Goal: Information Seeking & Learning: Learn about a topic

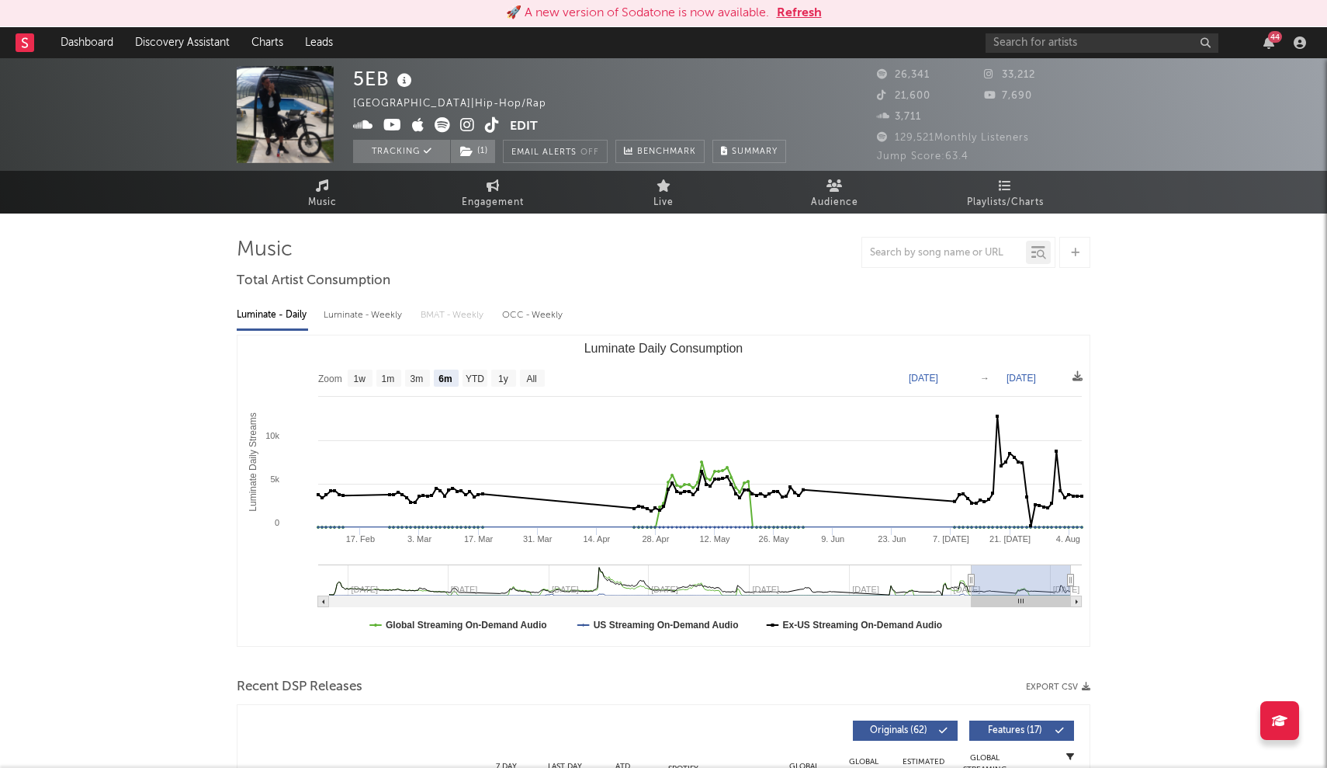
select select "6m"
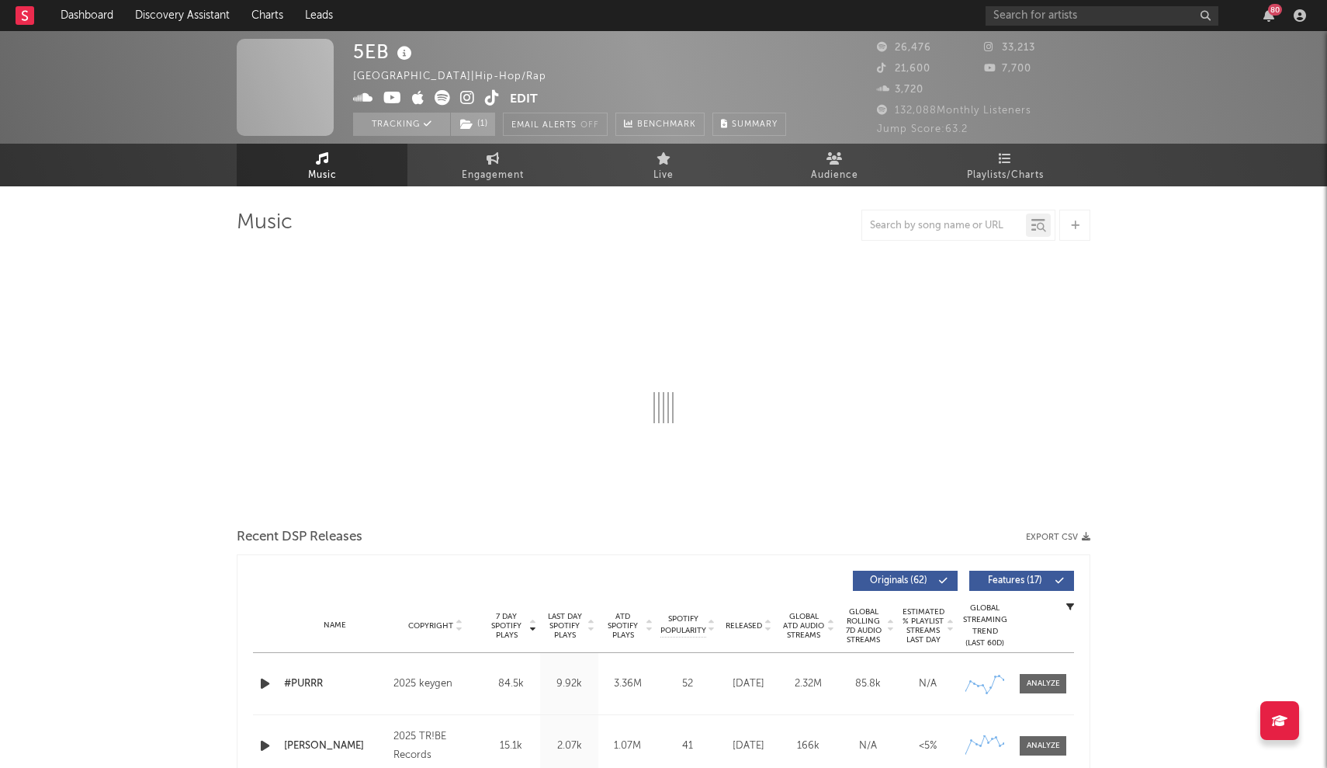
select select "6m"
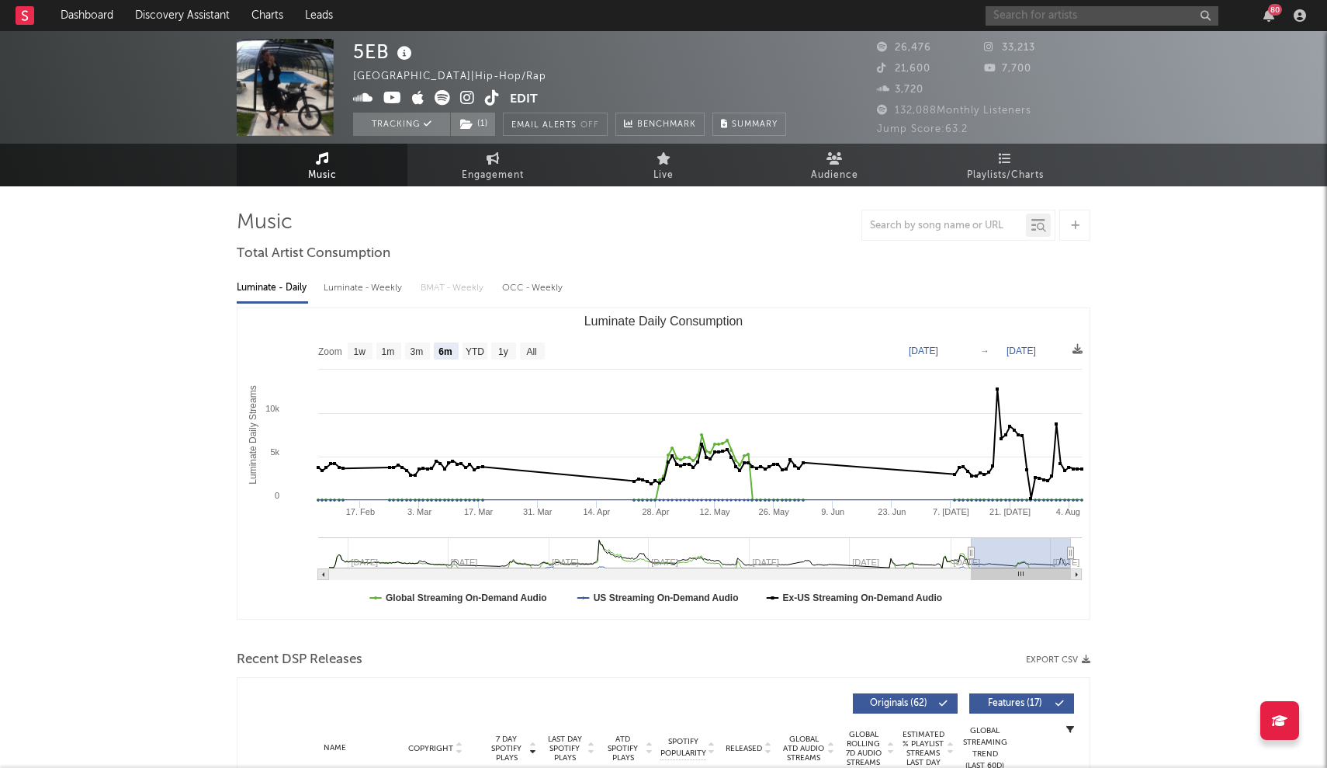
click at [1047, 9] on input "text" at bounding box center [1102, 15] width 233 height 19
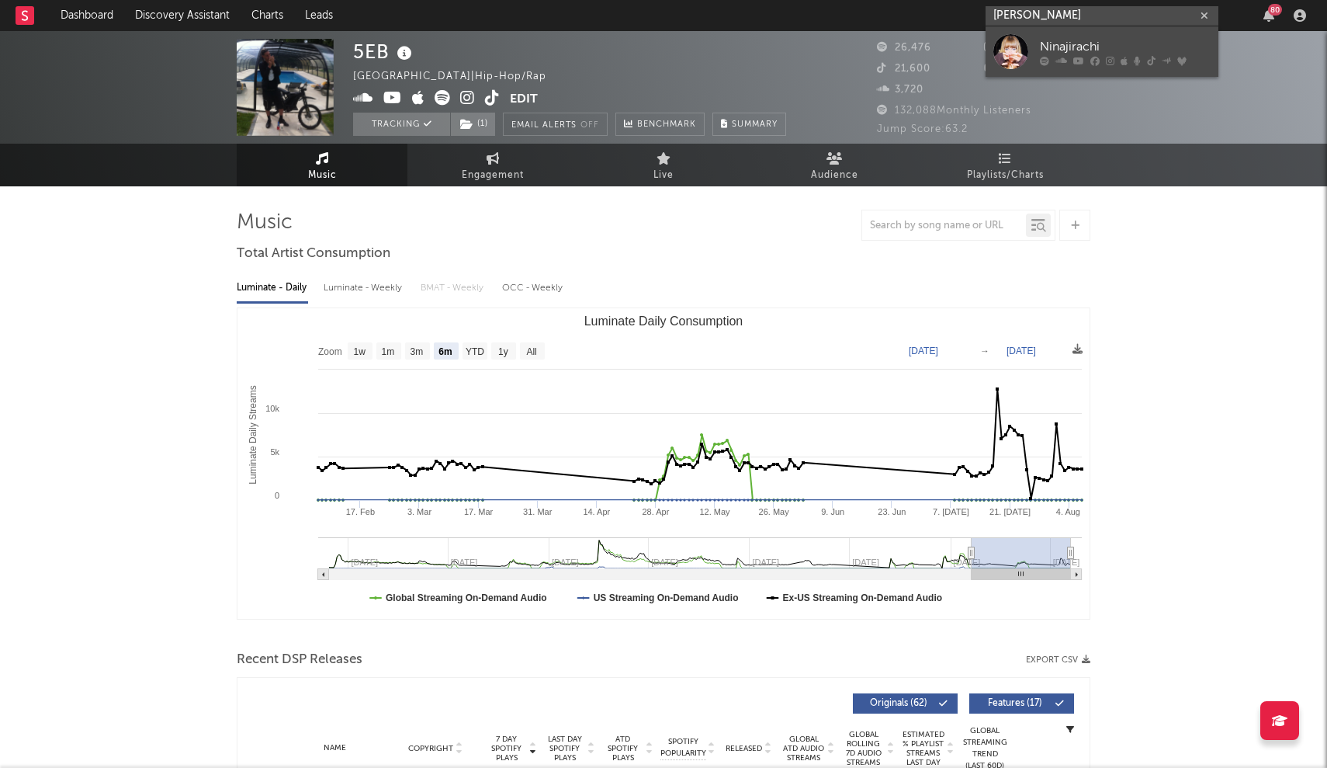
type input "Nina jirachi"
click at [1001, 51] on div at bounding box center [1010, 51] width 35 height 35
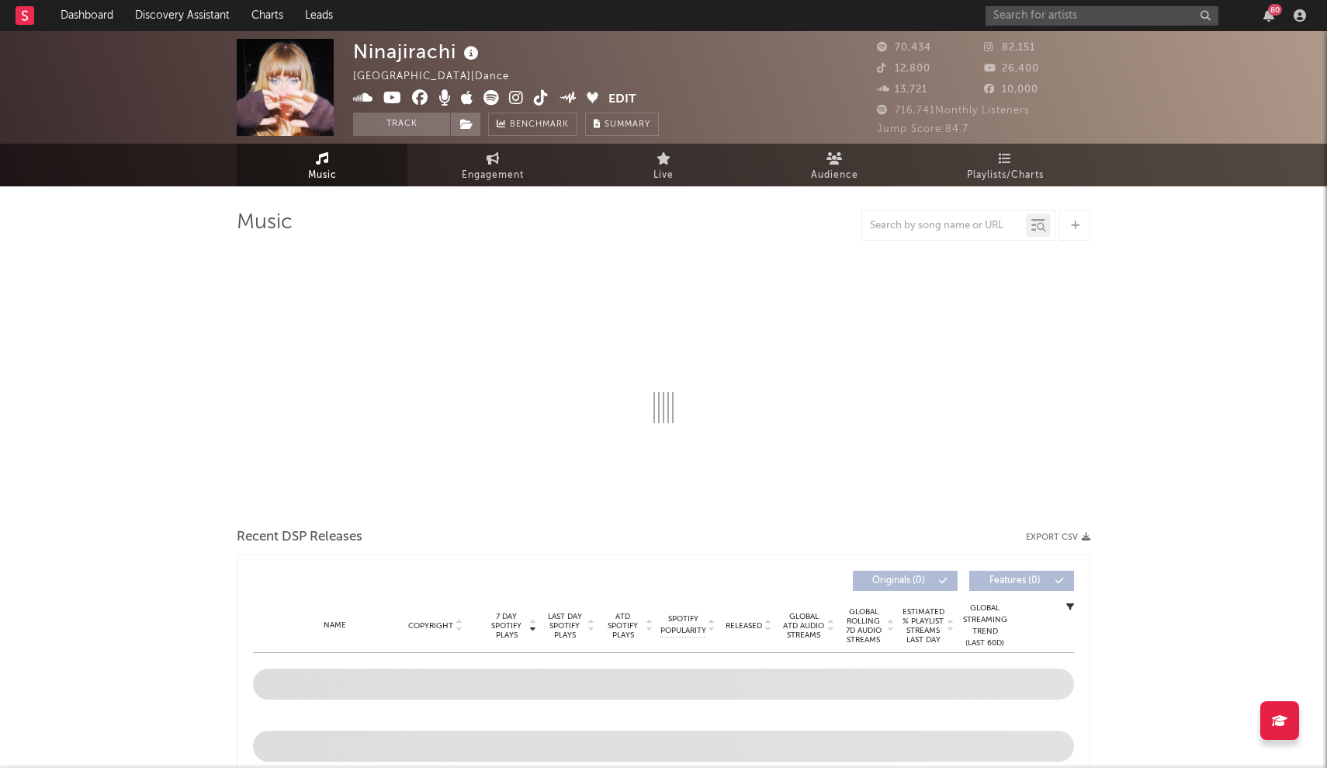
select select "6m"
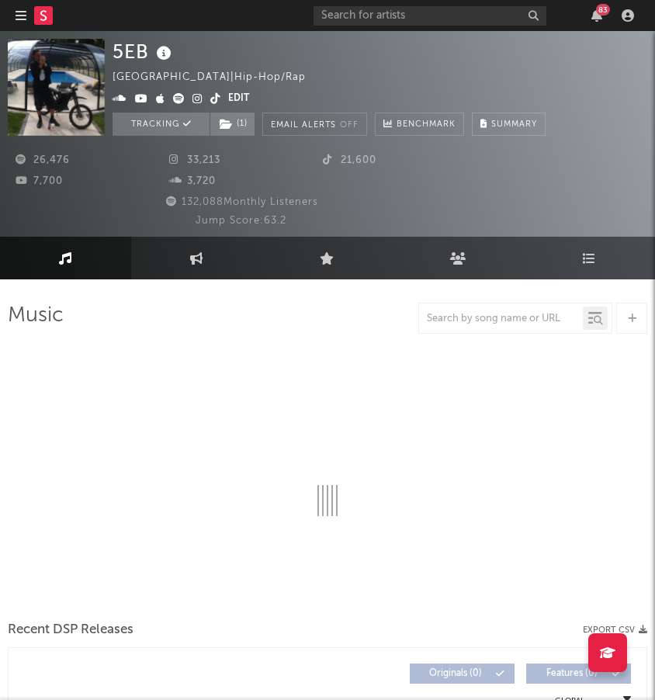
select select "6m"
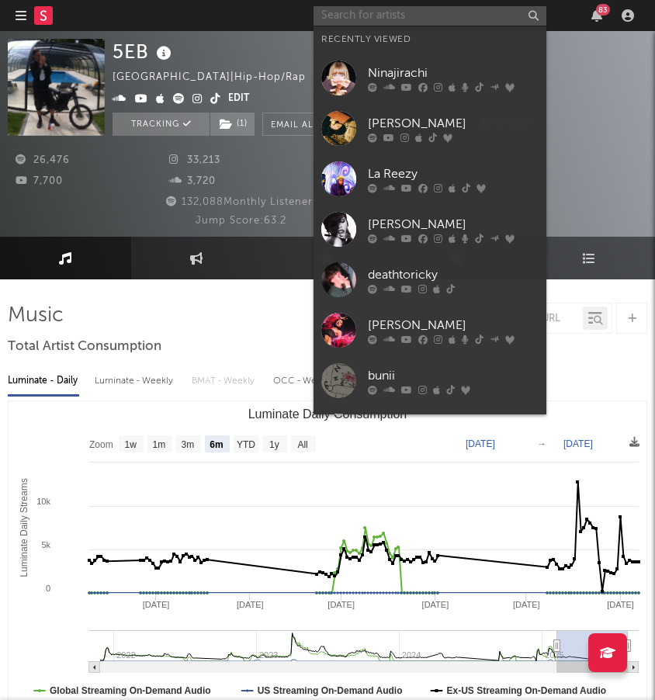
click at [430, 19] on input "text" at bounding box center [430, 15] width 233 height 19
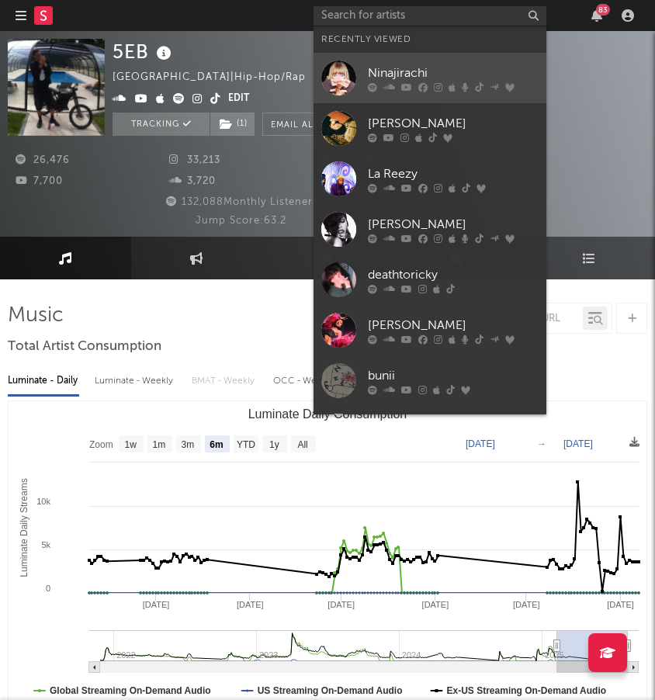
click at [365, 73] on link "Ninajirachi" at bounding box center [430, 78] width 233 height 50
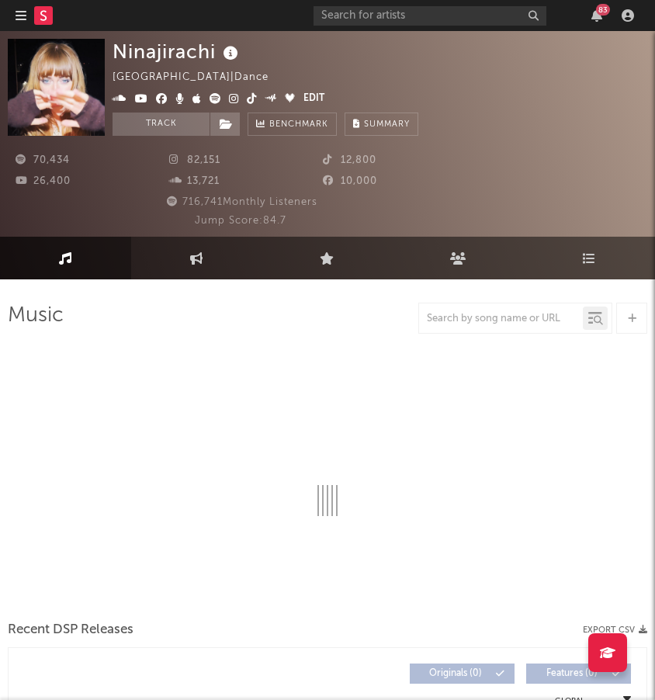
select select "6m"
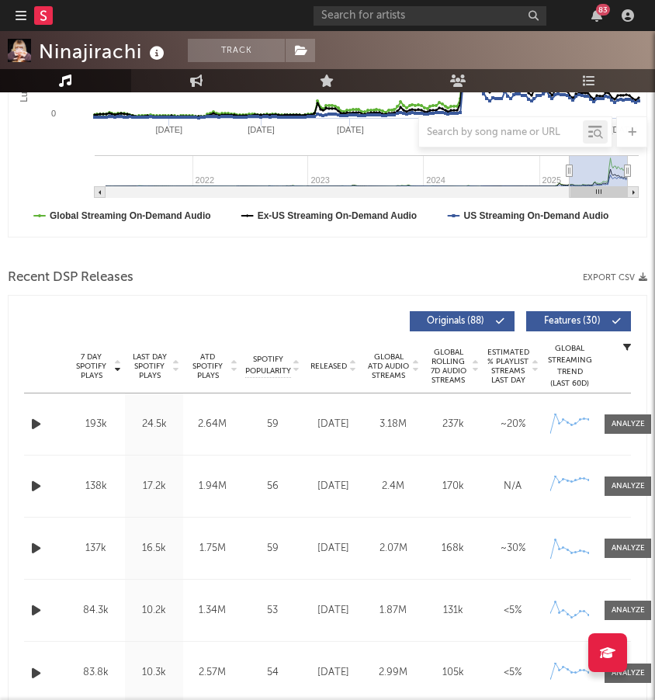
scroll to position [501, 0]
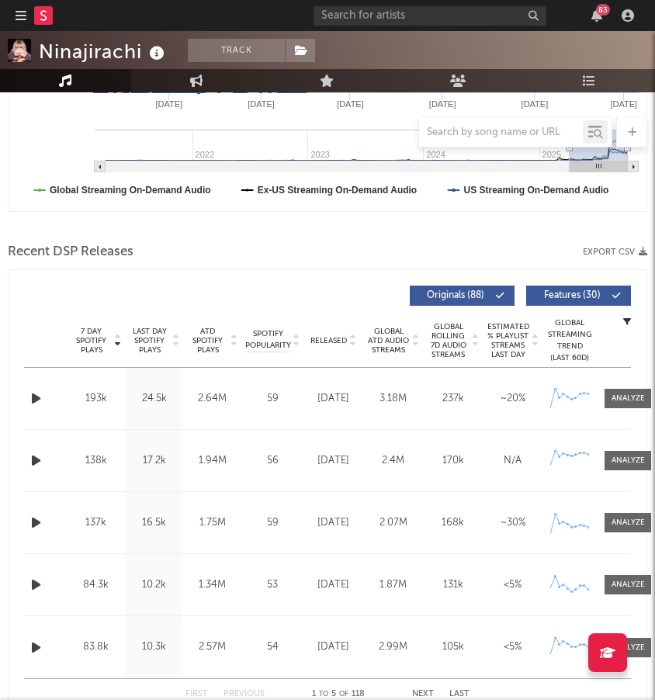
click at [67, 396] on div "7 Day Spotify Plays 193k" at bounding box center [96, 399] width 58 height 16
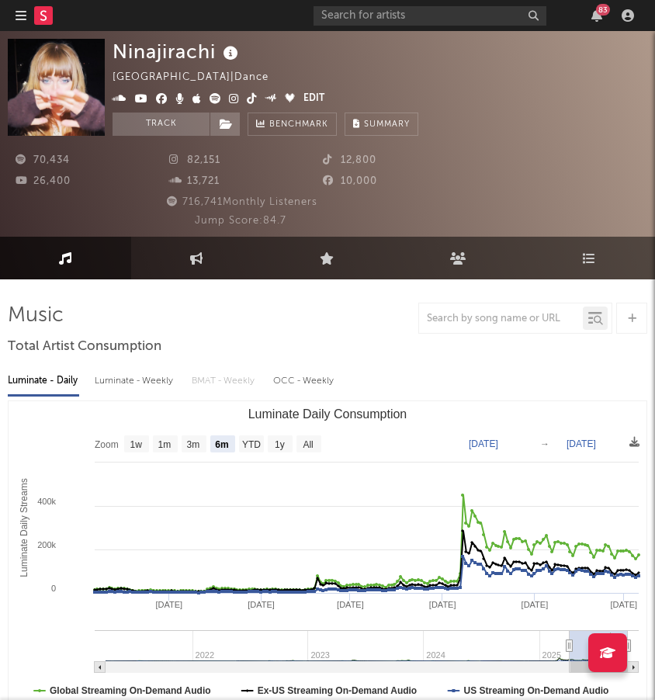
scroll to position [0, 0]
click at [212, 98] on icon at bounding box center [216, 98] width 12 height 11
click at [428, 19] on input "text" at bounding box center [430, 15] width 233 height 19
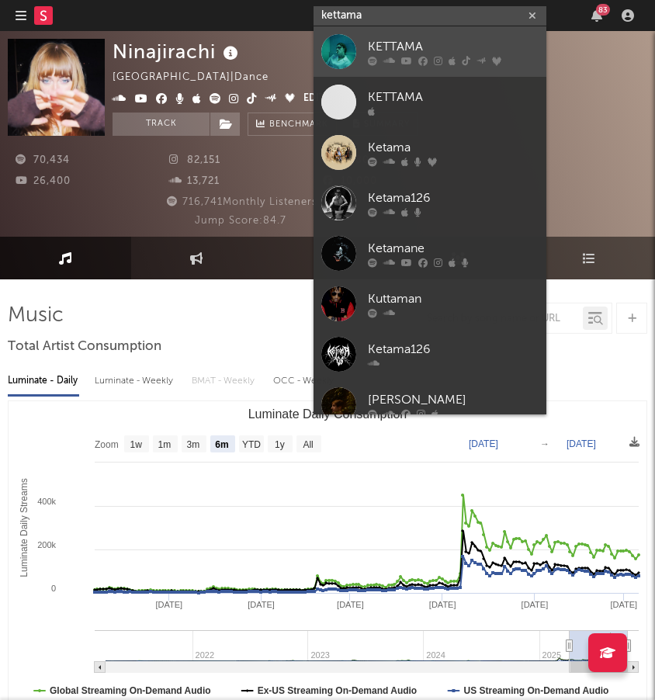
type input "kettama"
click at [408, 40] on div "KETTAMA" at bounding box center [453, 46] width 171 height 19
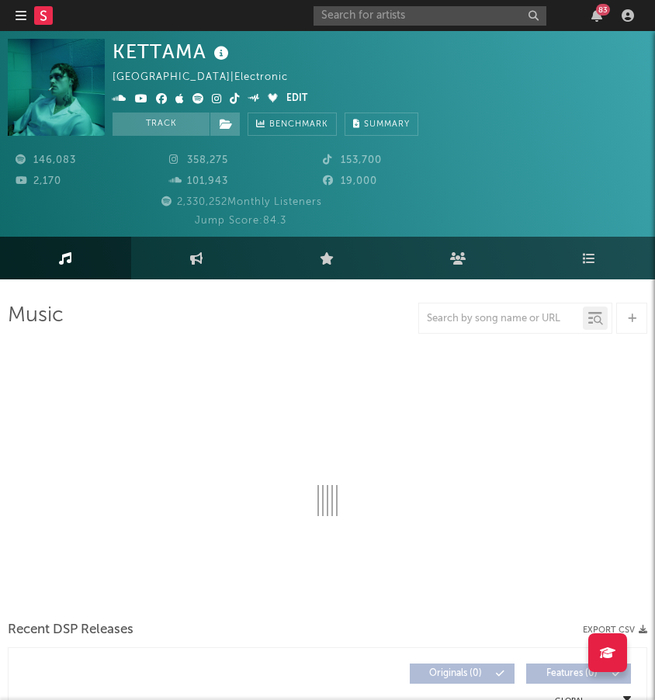
select select "6m"
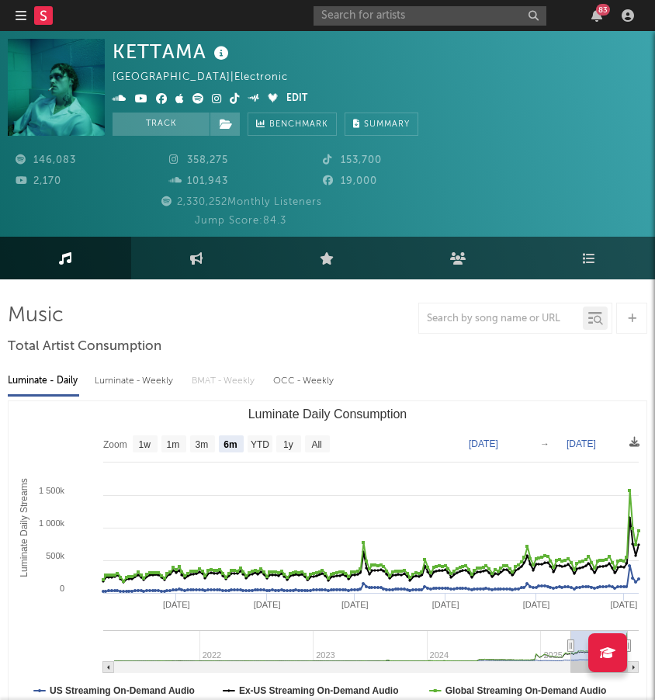
click at [199, 95] on icon at bounding box center [198, 98] width 12 height 11
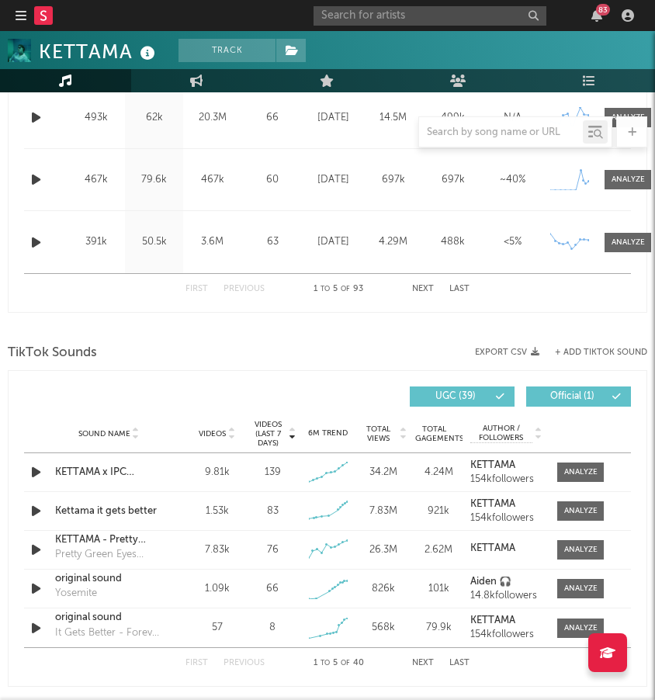
scroll to position [1000, 0]
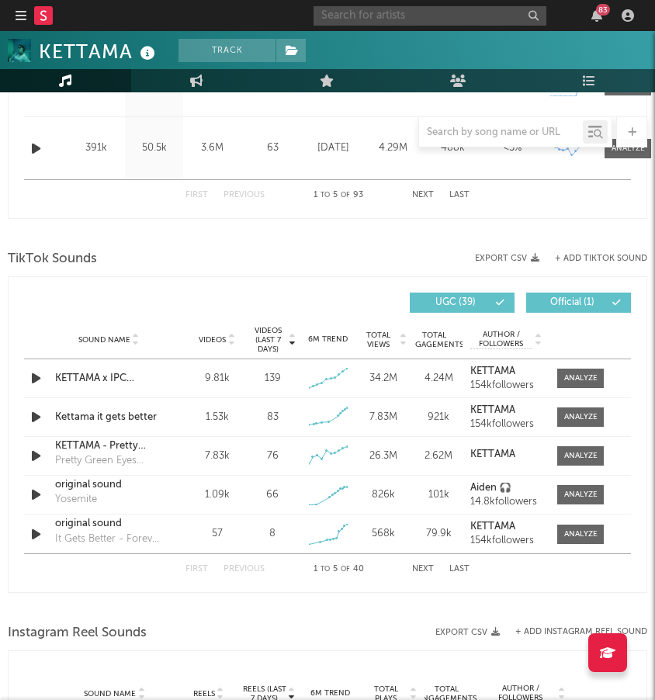
click at [407, 14] on input "text" at bounding box center [430, 15] width 233 height 19
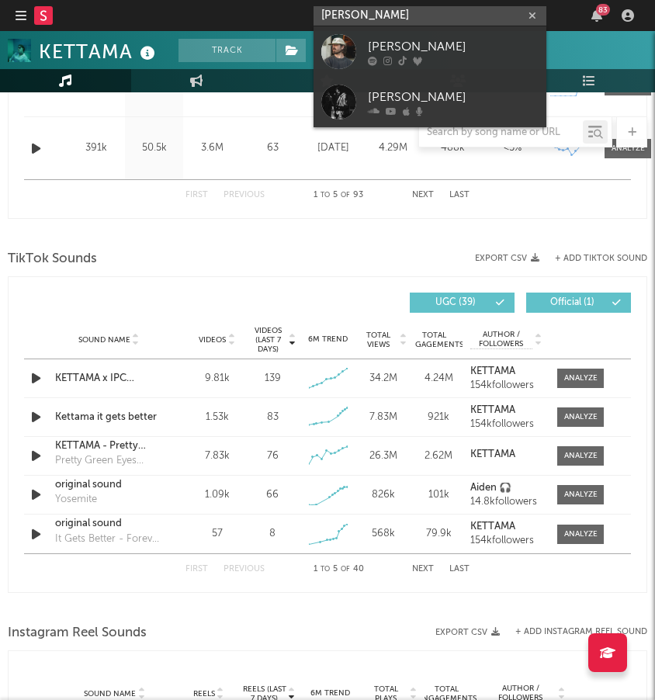
type input "Jervis campbell"
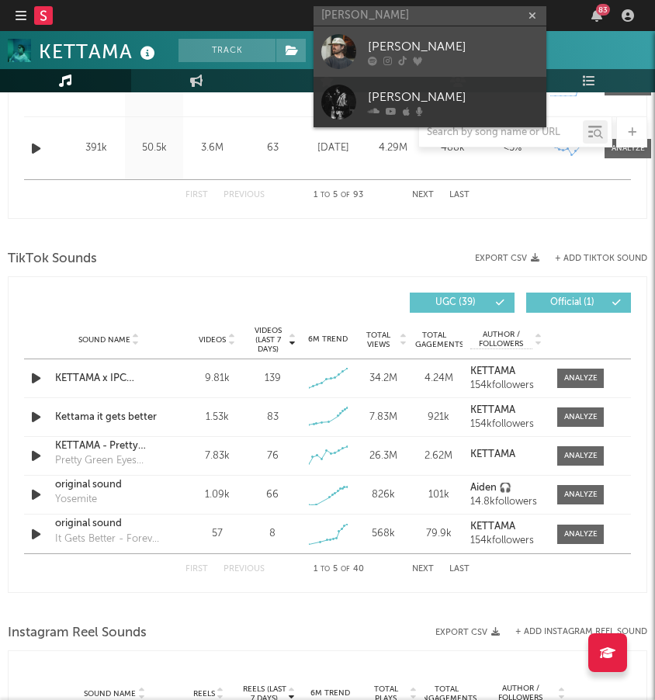
click at [381, 54] on div "Jervis Campbell" at bounding box center [453, 46] width 171 height 19
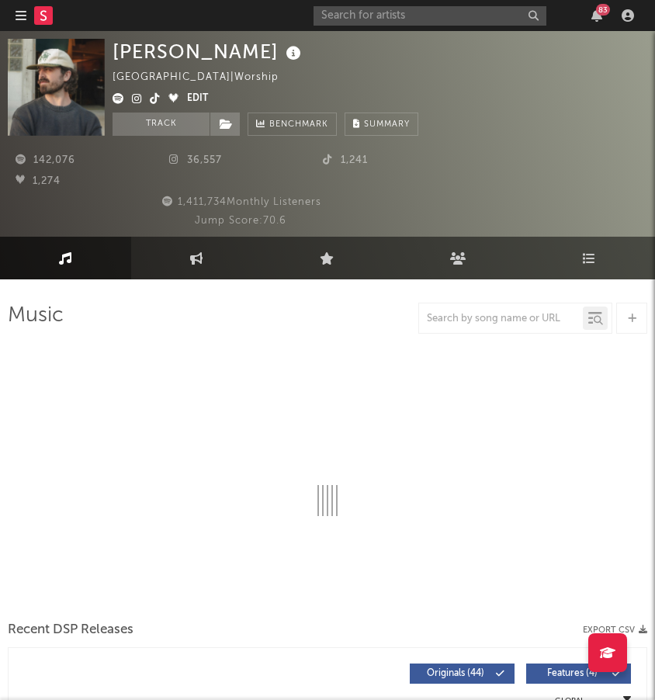
select select "6m"
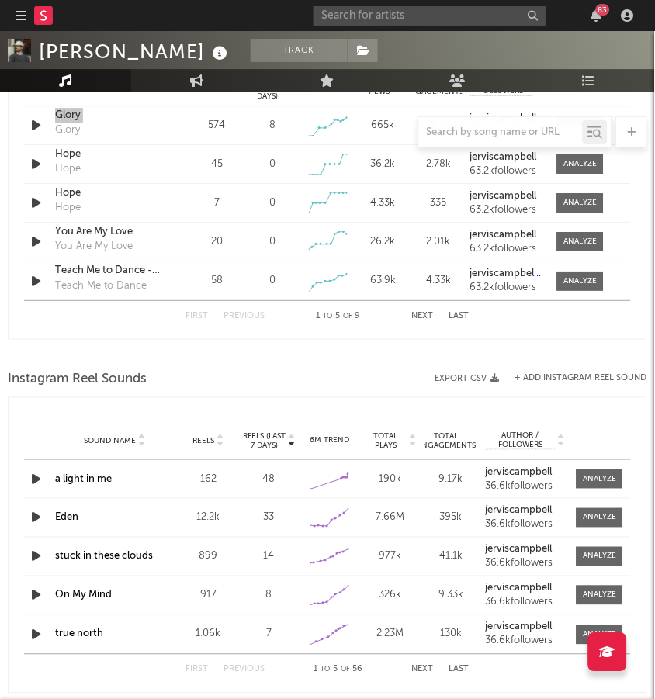
scroll to position [1083, 0]
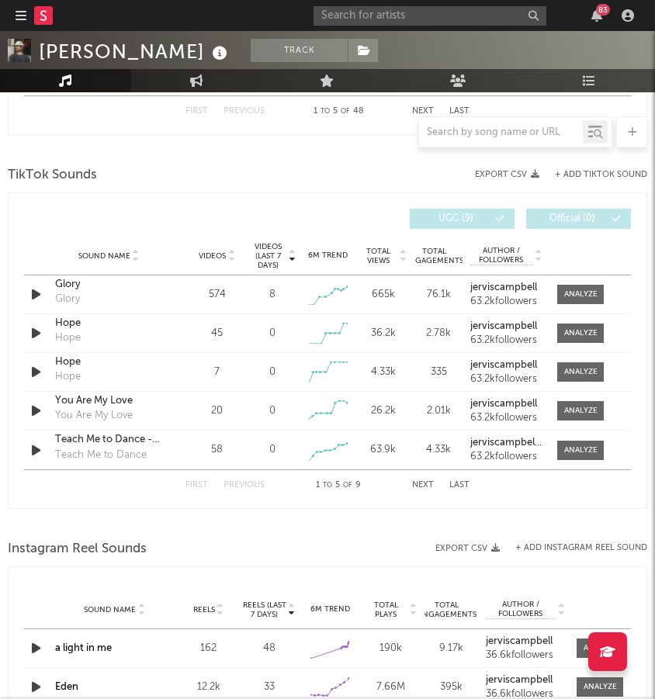
click at [143, 192] on div "Videos (last 7 days) Sound Name Videos Videos (last 7 days) Total Views Total E…" at bounding box center [327, 350] width 639 height 317
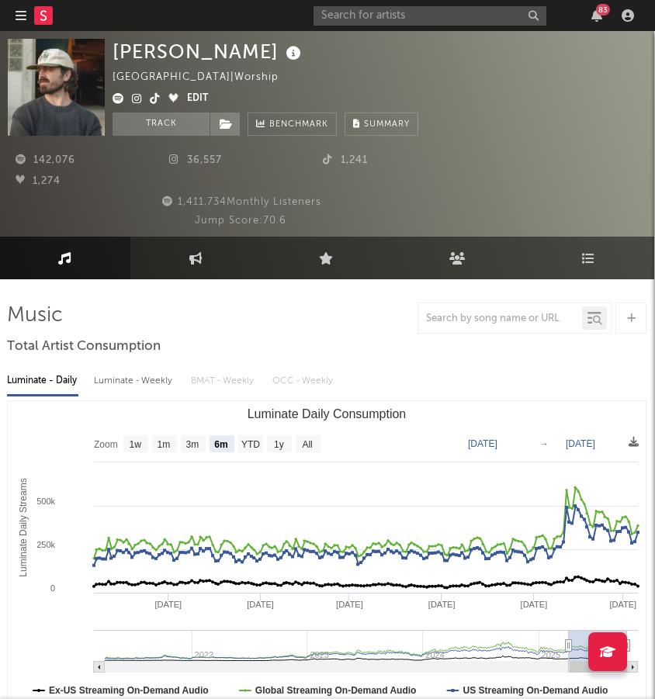
scroll to position [0, 1]
click at [114, 96] on icon at bounding box center [119, 98] width 12 height 11
click at [430, 26] on div "83" at bounding box center [477, 15] width 326 height 31
click at [430, 17] on input "text" at bounding box center [430, 15] width 233 height 19
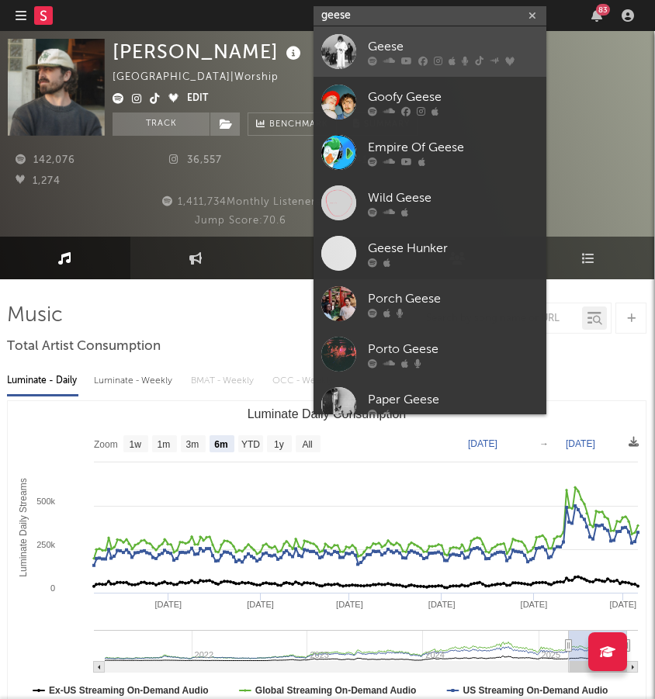
type input "geese"
click at [337, 54] on div at bounding box center [338, 51] width 35 height 35
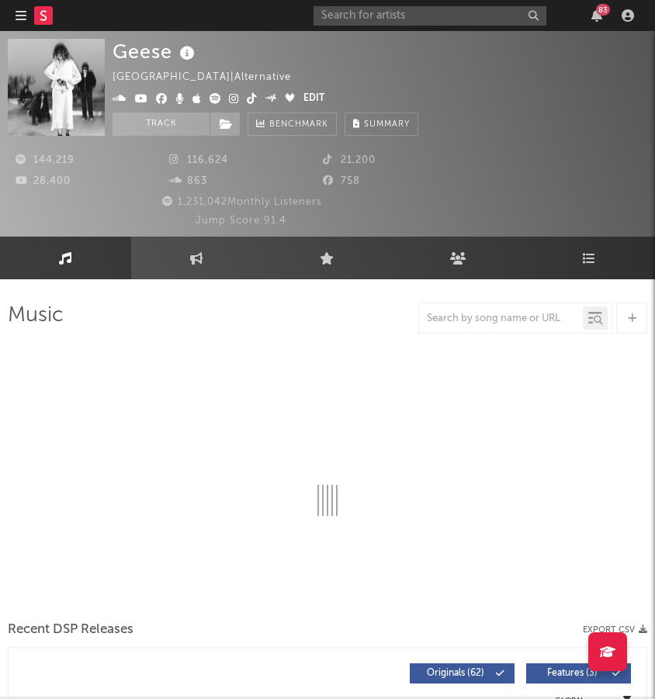
select select "6m"
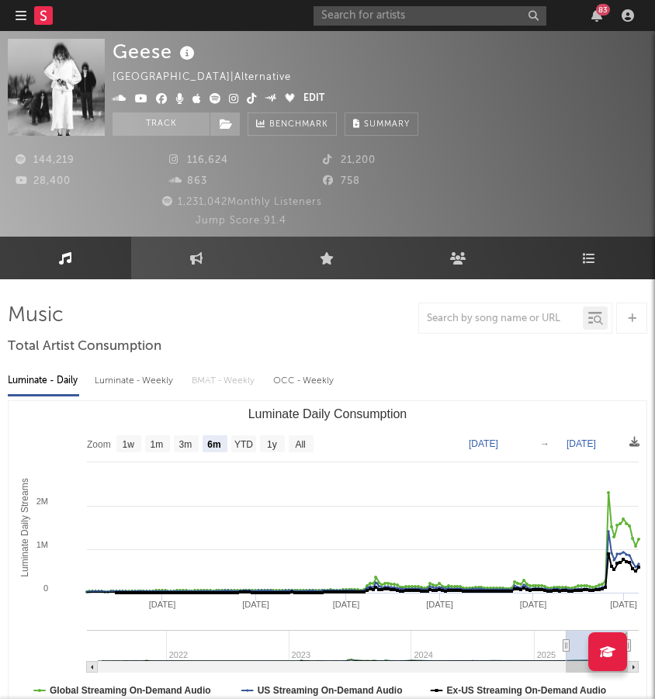
click at [317, 67] on div "Geese United States | Alternative Edit Track Benchmark Summary" at bounding box center [266, 87] width 306 height 97
click at [210, 95] on icon at bounding box center [216, 98] width 12 height 11
click at [365, 26] on div "83" at bounding box center [477, 15] width 326 height 31
click at [366, 21] on input "text" at bounding box center [430, 15] width 233 height 19
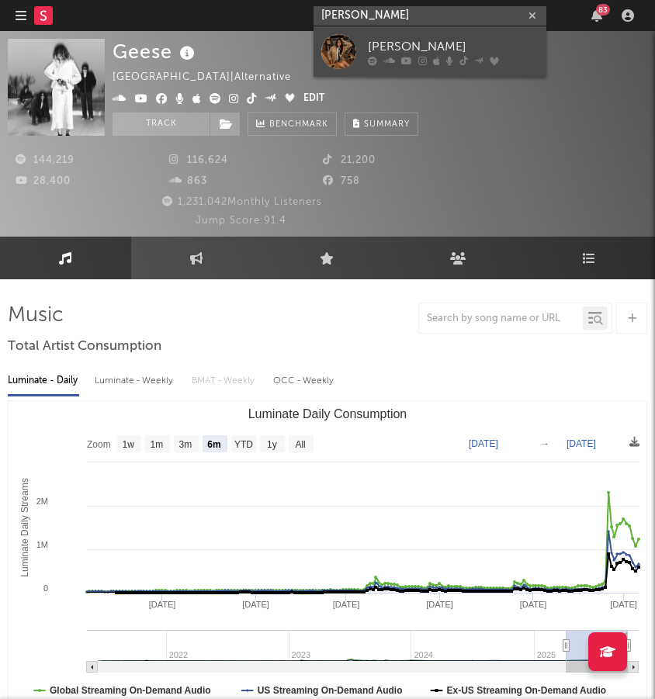
type input "izzy escobar"
click at [334, 45] on div at bounding box center [338, 51] width 35 height 35
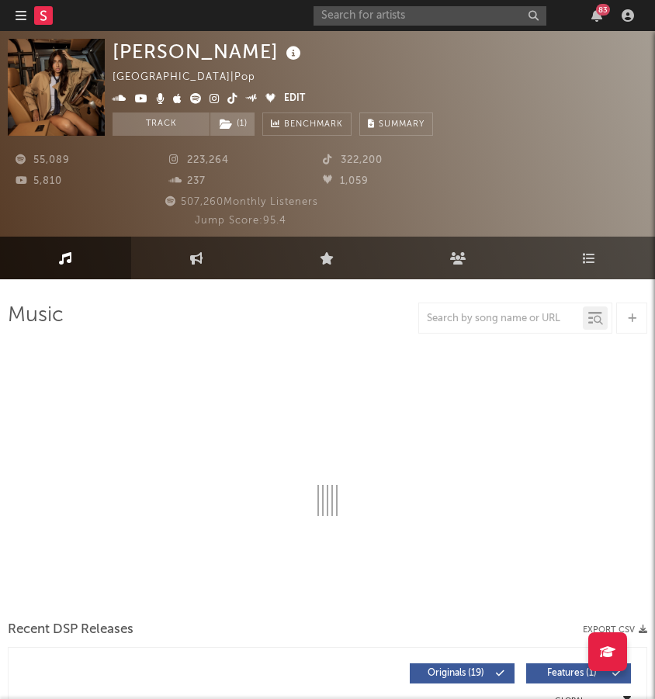
select select "6m"
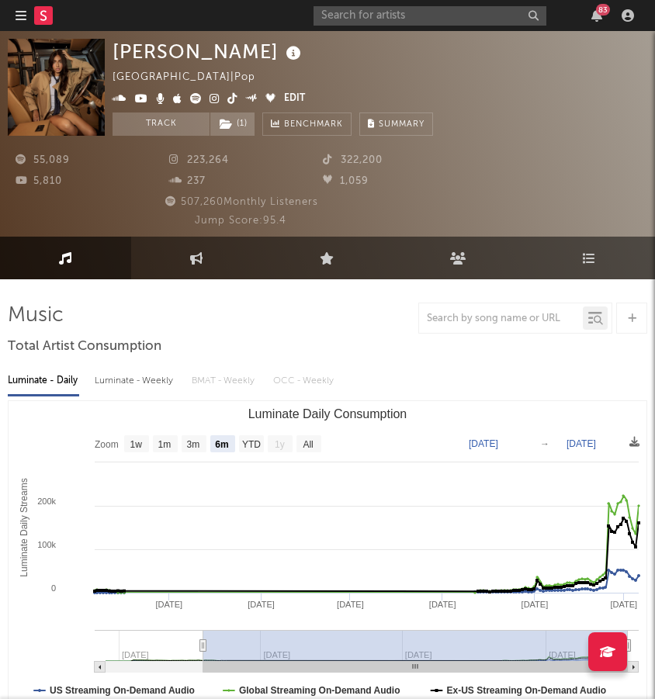
click at [52, 265] on link "Music" at bounding box center [65, 258] width 131 height 43
click at [192, 95] on icon at bounding box center [196, 98] width 12 height 11
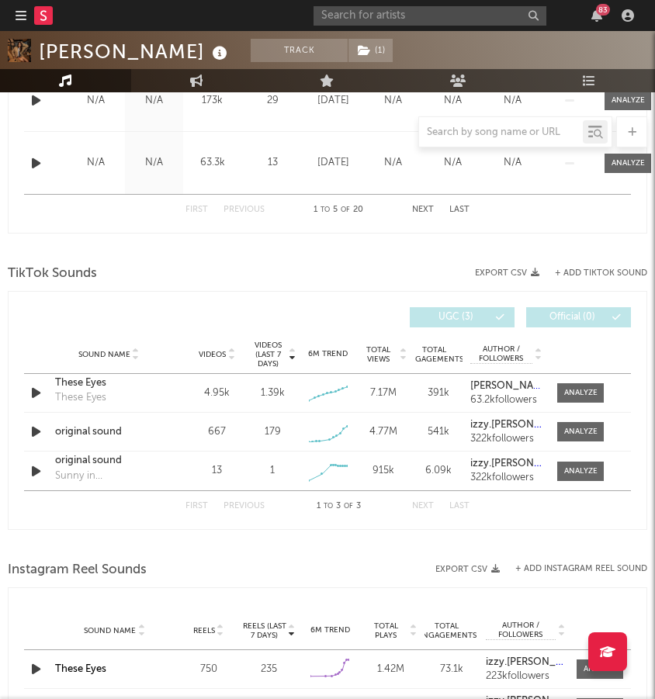
scroll to position [1002, 0]
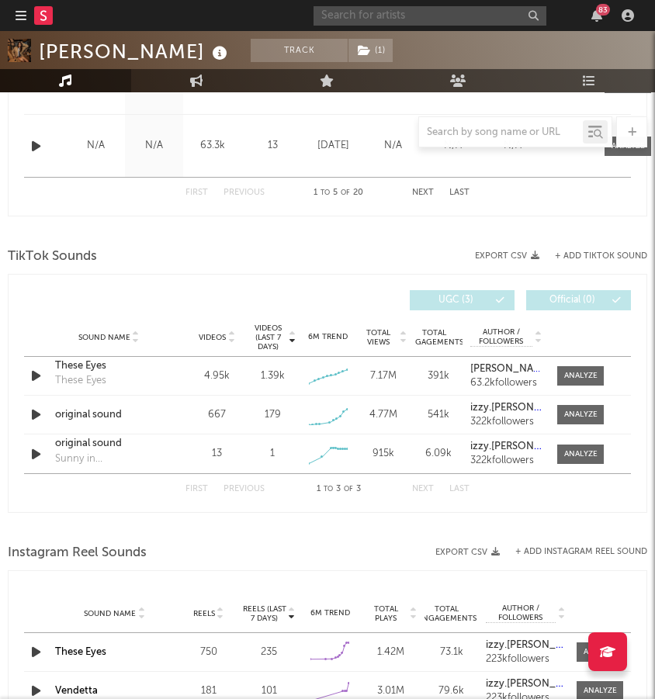
click at [459, 22] on input "text" at bounding box center [430, 15] width 233 height 19
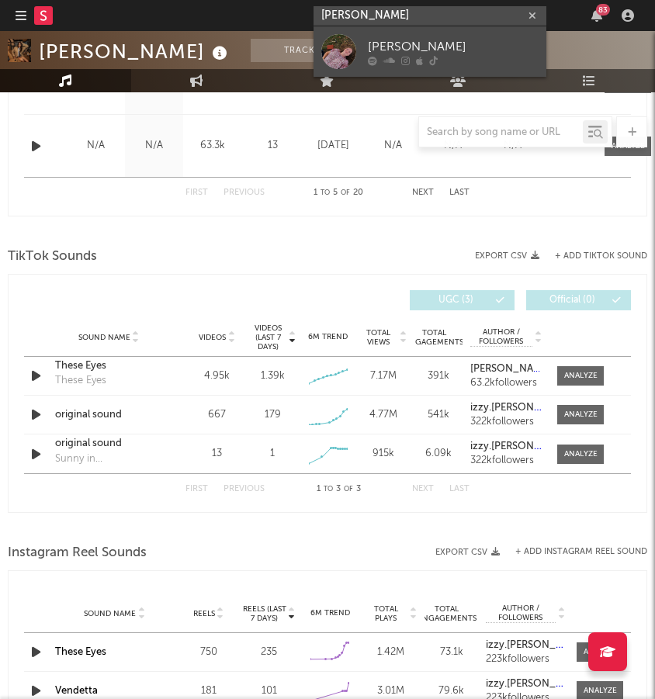
type input "Annabelle dinda"
click at [386, 39] on div "Annabelle Dinda" at bounding box center [453, 46] width 171 height 19
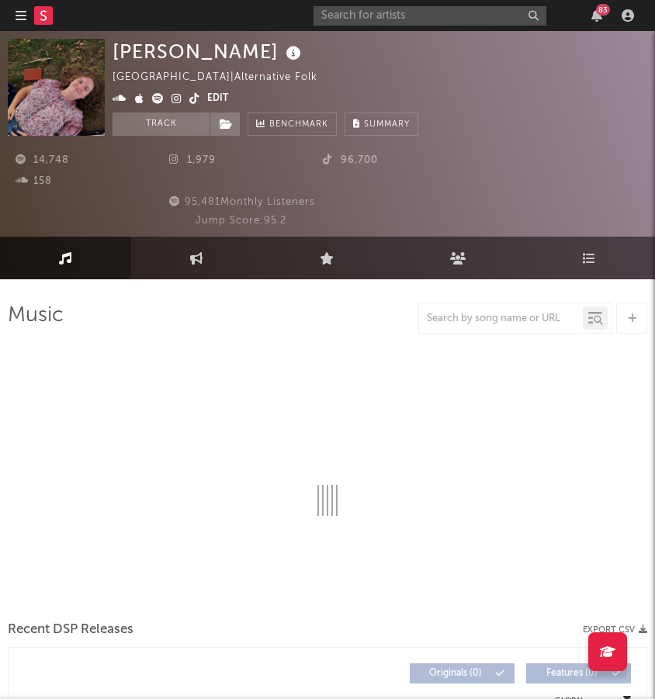
select select "1w"
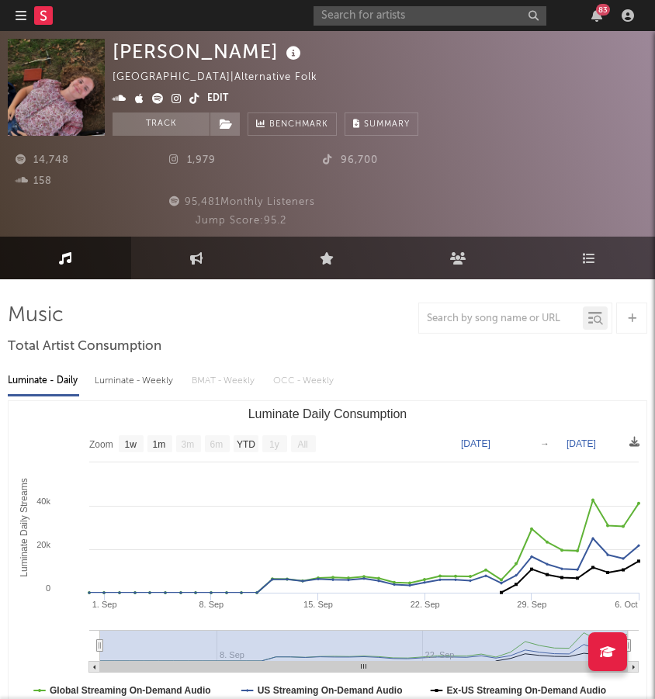
click at [156, 102] on icon at bounding box center [158, 98] width 12 height 11
click at [173, 98] on icon at bounding box center [177, 98] width 10 height 11
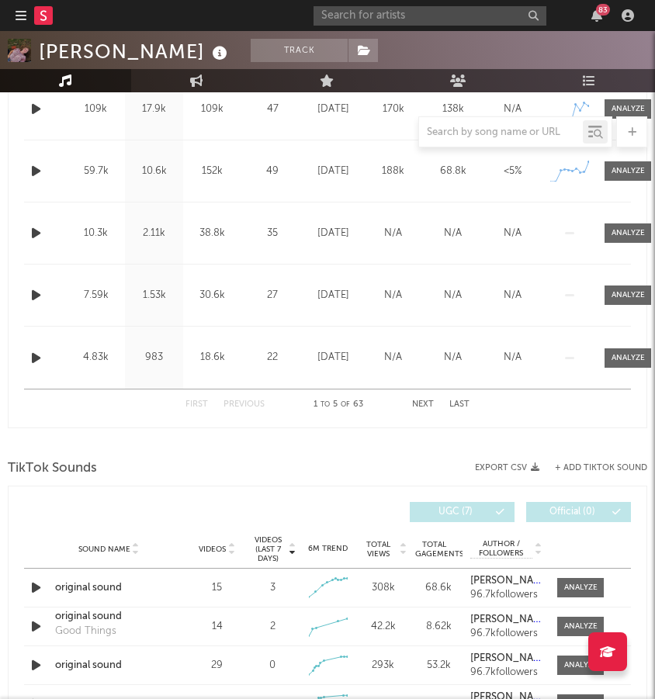
scroll to position [903, 0]
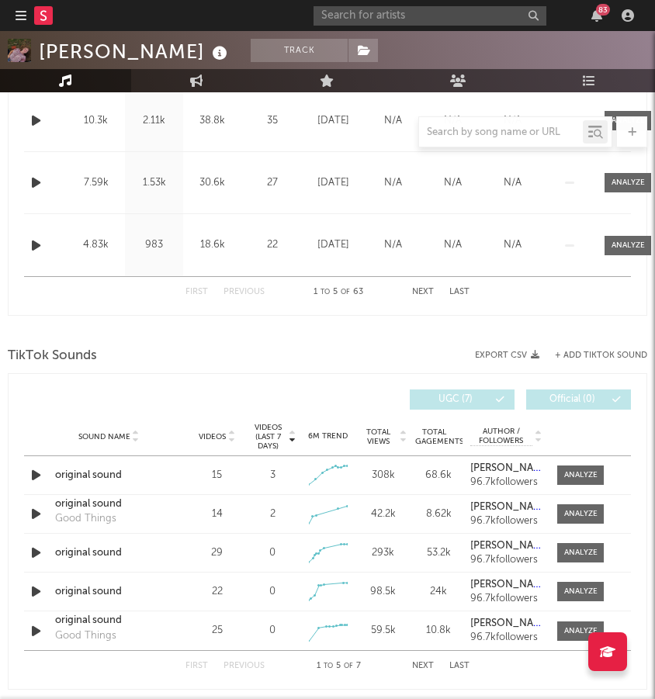
click at [423, 3] on div "83" at bounding box center [477, 15] width 326 height 31
click at [412, 13] on input "text" at bounding box center [430, 15] width 233 height 19
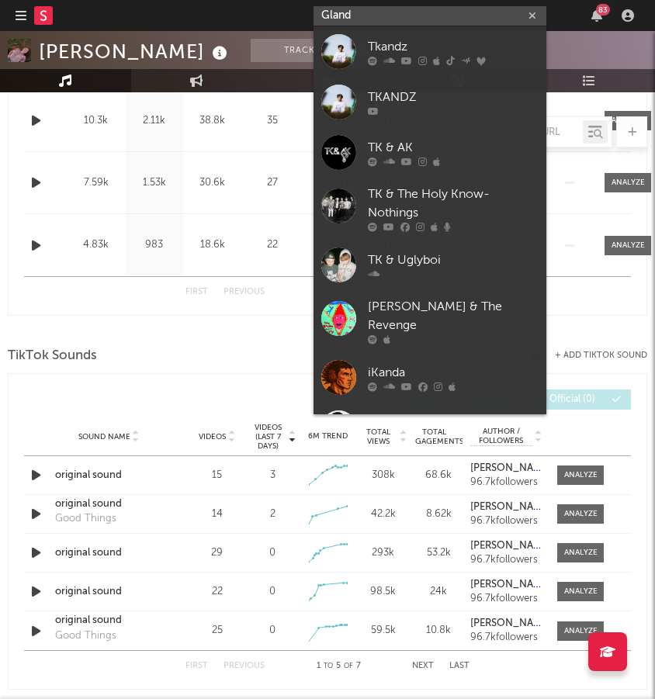
type input "Gland"
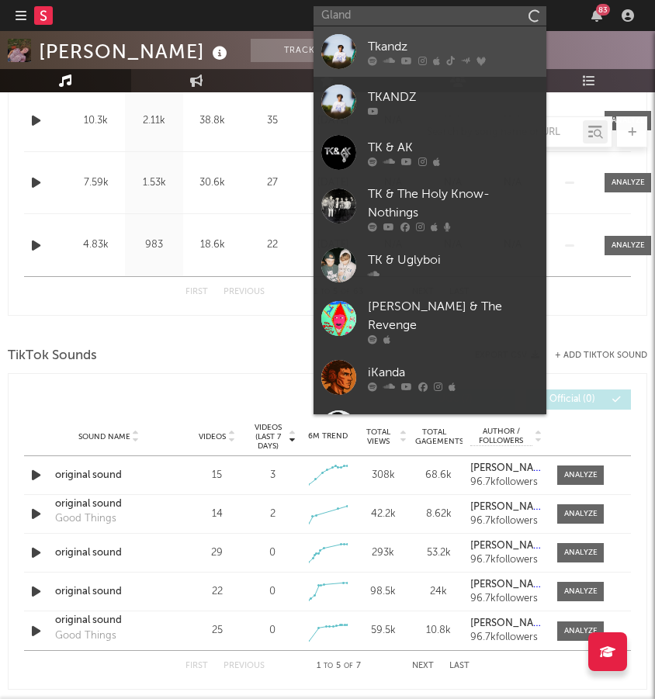
drag, startPoint x: 412, startPoint y: 13, endPoint x: 414, endPoint y: 47, distance: 33.5
click at [414, 47] on div "Tkandz" at bounding box center [453, 46] width 171 height 19
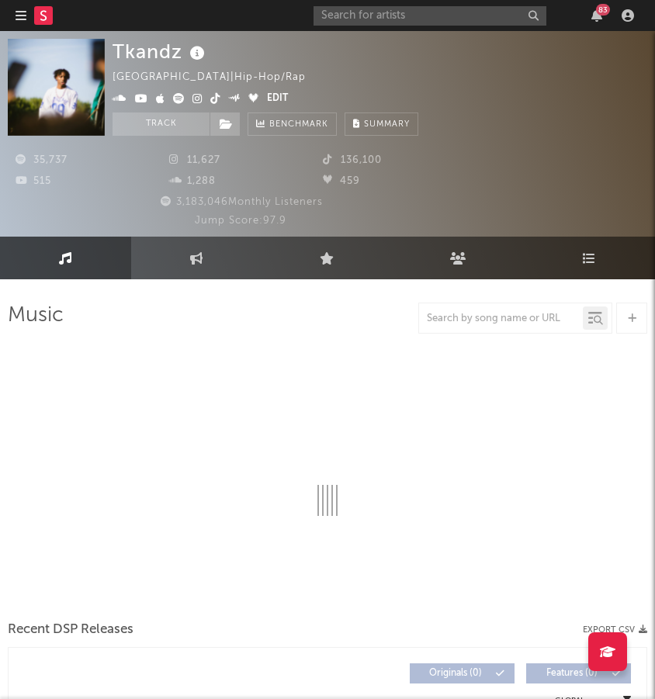
select select "6m"
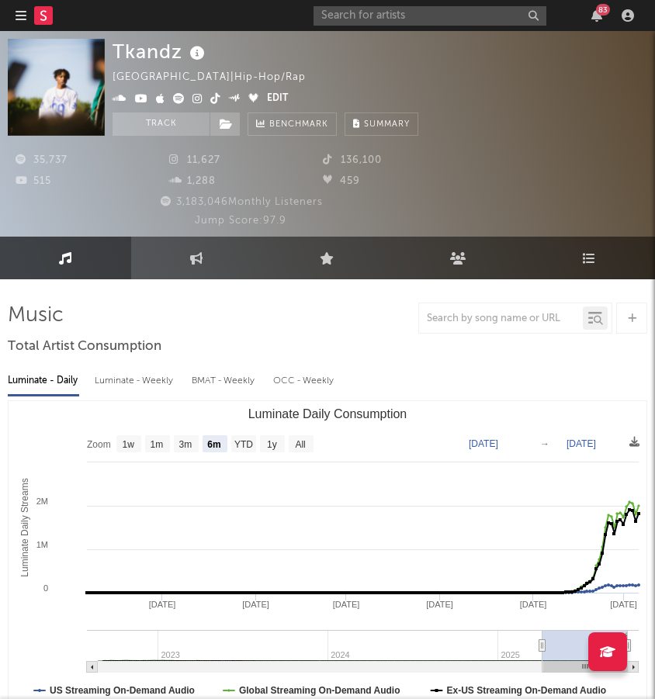
click at [176, 98] on icon at bounding box center [179, 98] width 12 height 11
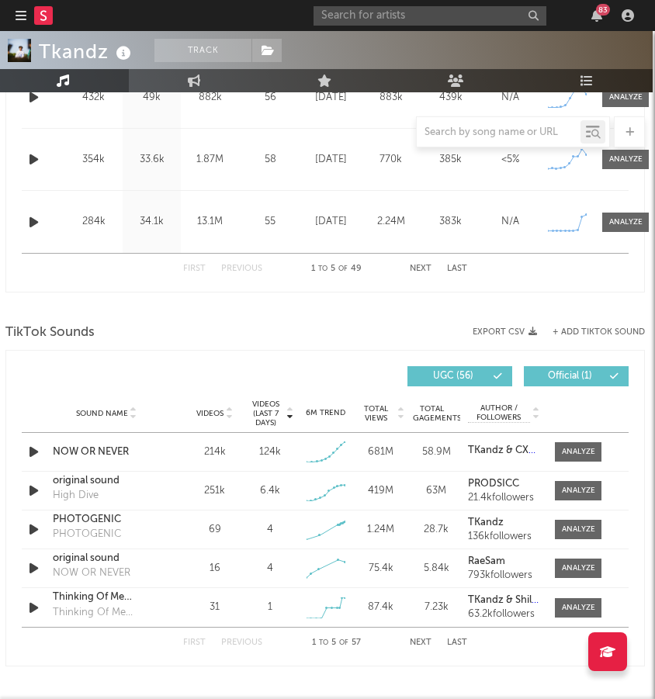
scroll to position [923, 5]
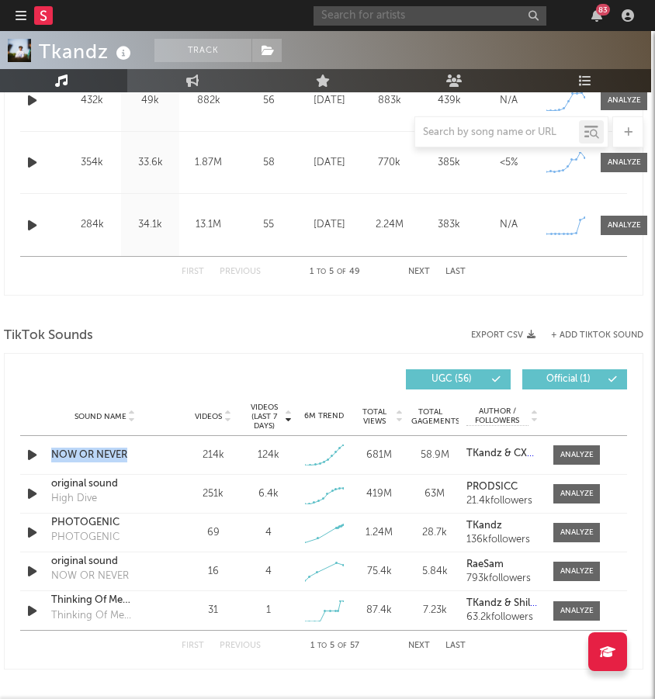
click at [454, 10] on input "text" at bounding box center [430, 15] width 233 height 19
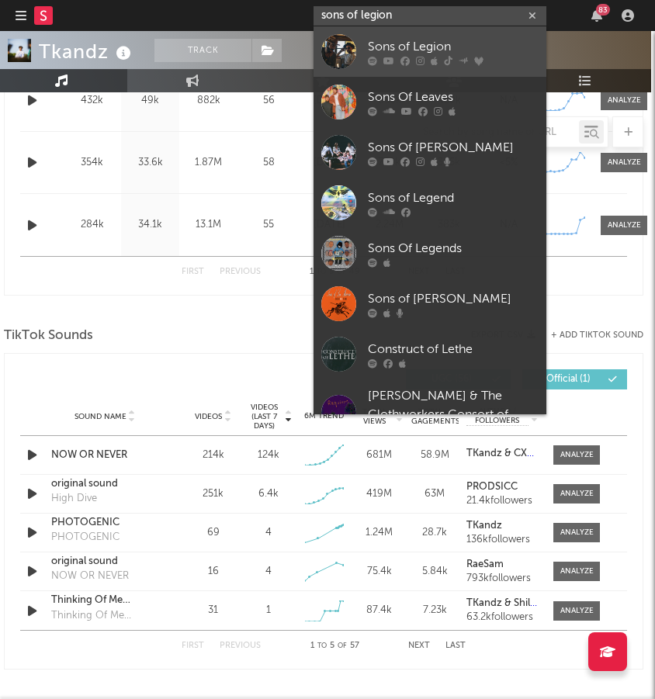
type input "sons of legion"
click at [433, 51] on div "Sons of Legion" at bounding box center [453, 46] width 171 height 19
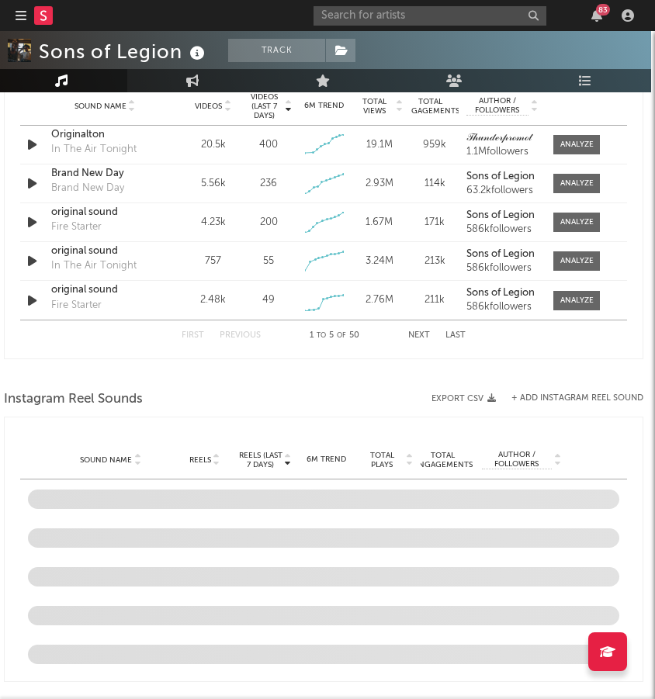
select select "6m"
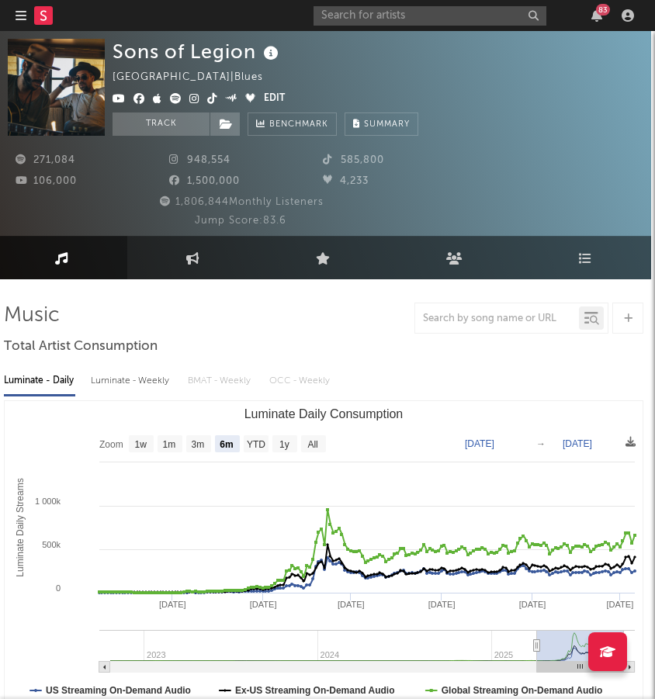
scroll to position [0, 4]
click at [178, 106] on span at bounding box center [188, 99] width 151 height 19
click at [178, 102] on icon at bounding box center [176, 98] width 12 height 11
click at [375, 10] on input "text" at bounding box center [430, 15] width 233 height 19
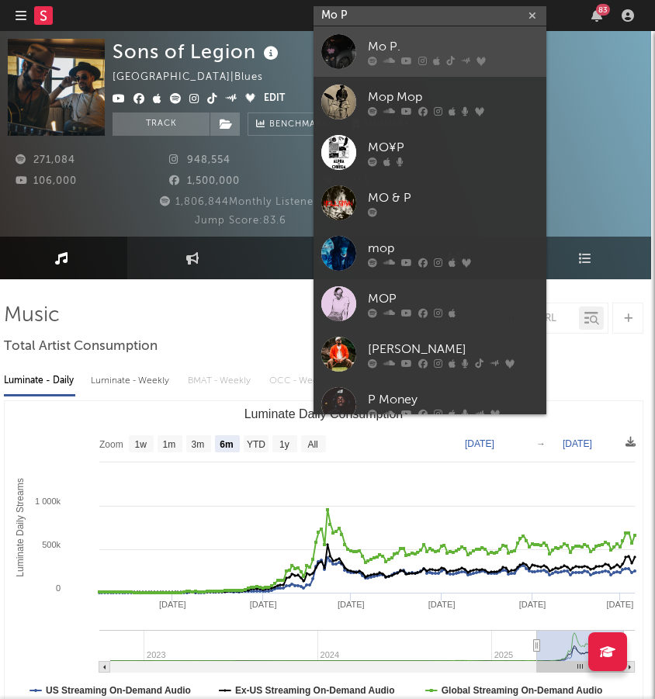
type input "Mo P"
click at [357, 40] on link "Mo P." at bounding box center [430, 51] width 233 height 50
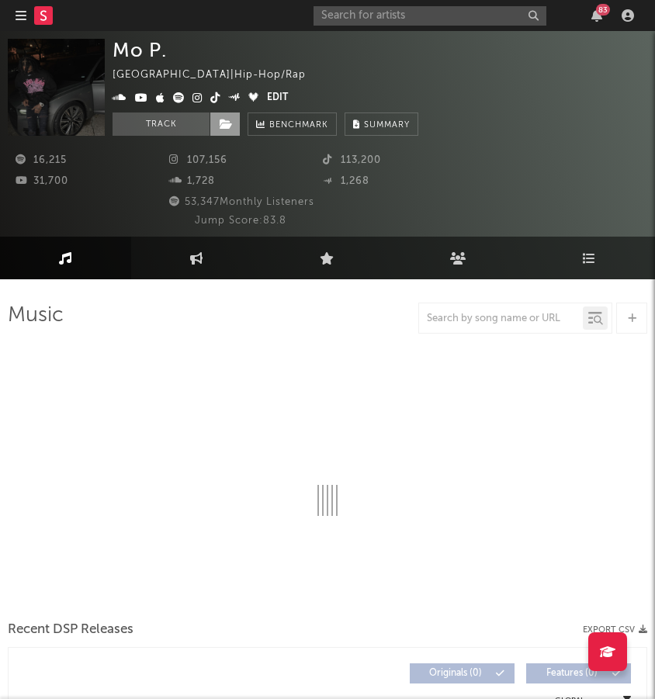
select select "6m"
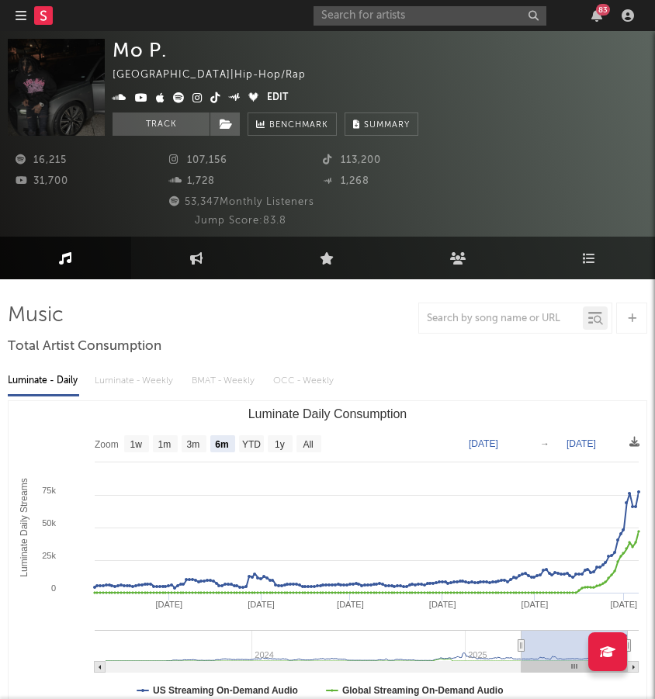
click at [174, 92] on icon at bounding box center [179, 97] width 12 height 11
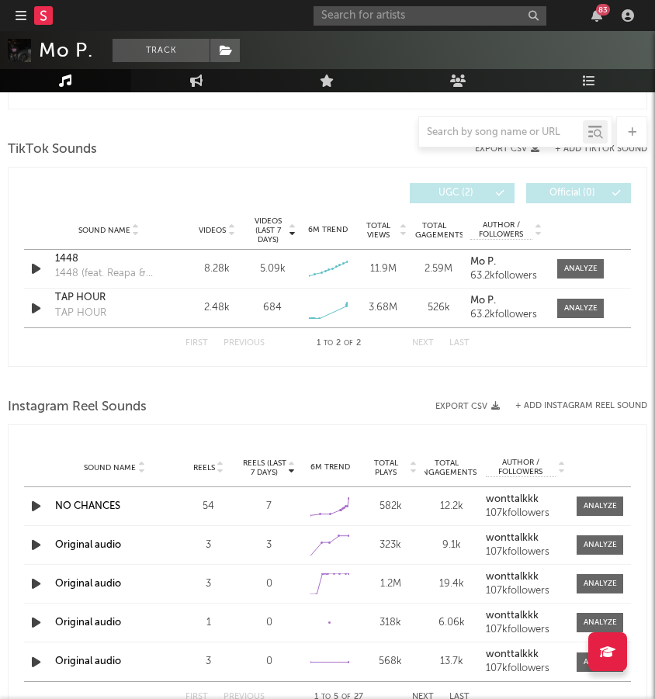
scroll to position [1090, 0]
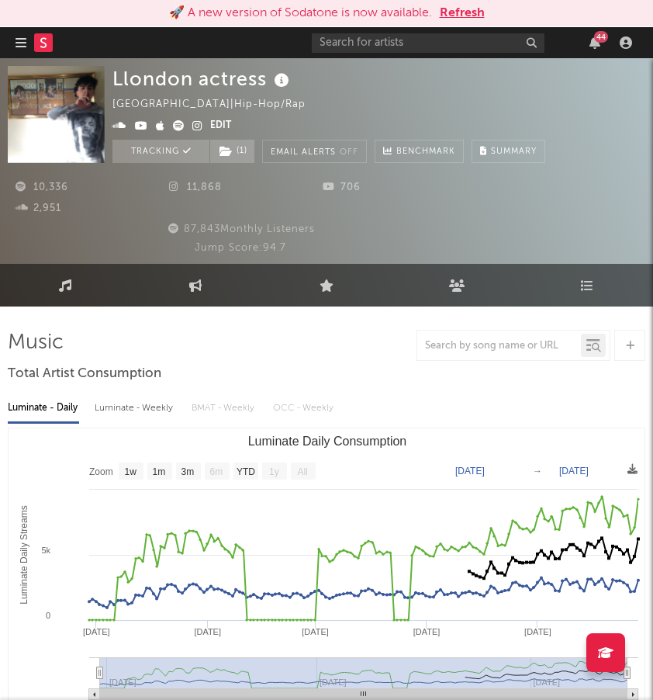
select select "1w"
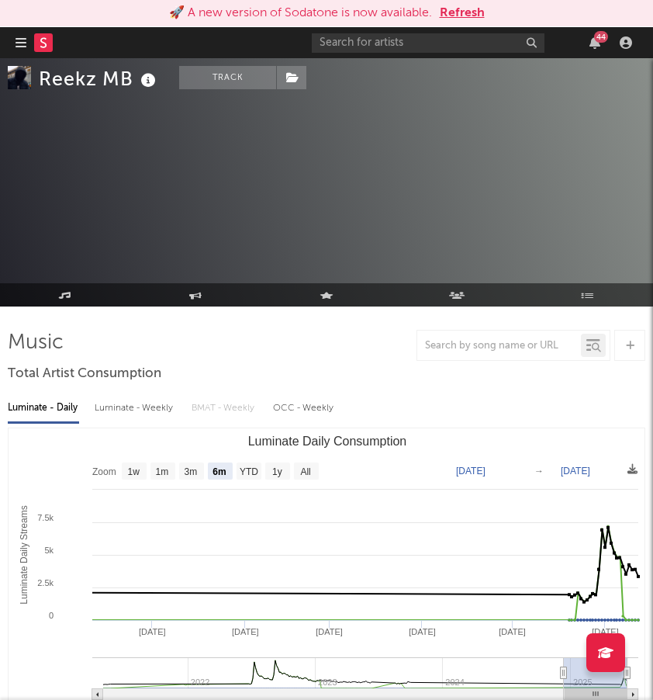
select select "6m"
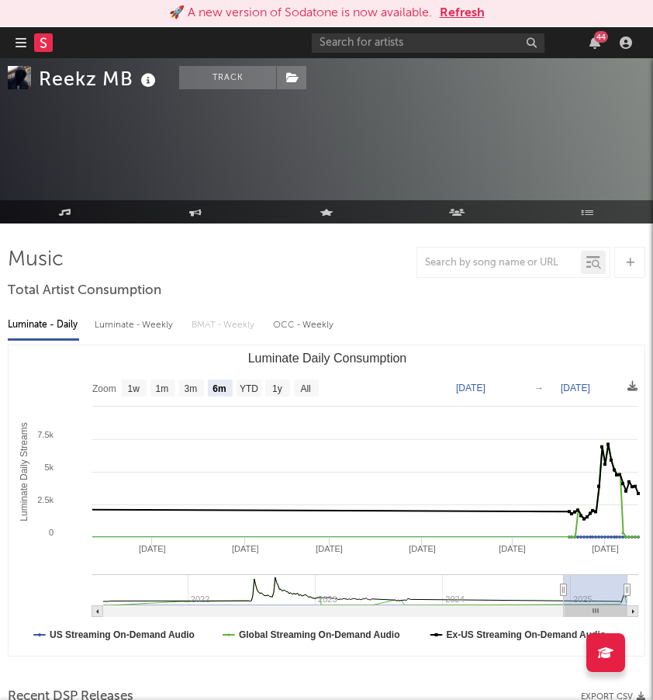
scroll to position [83, 0]
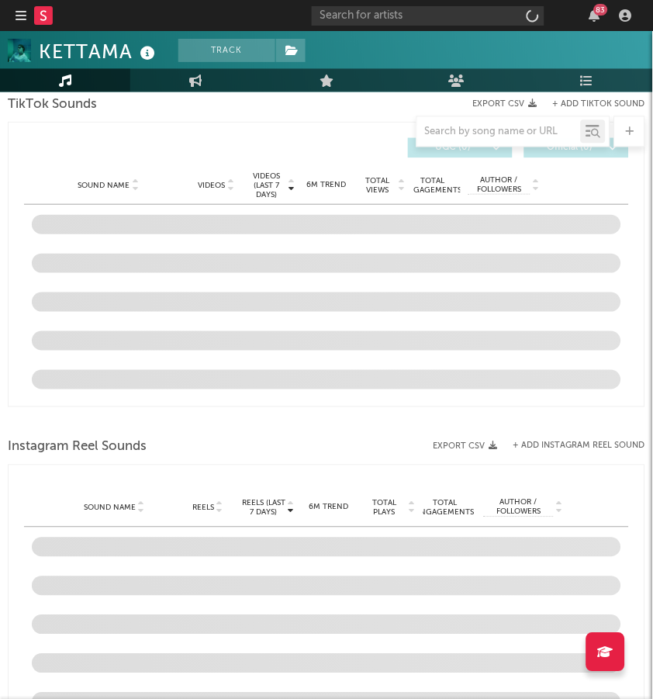
scroll to position [970, 0]
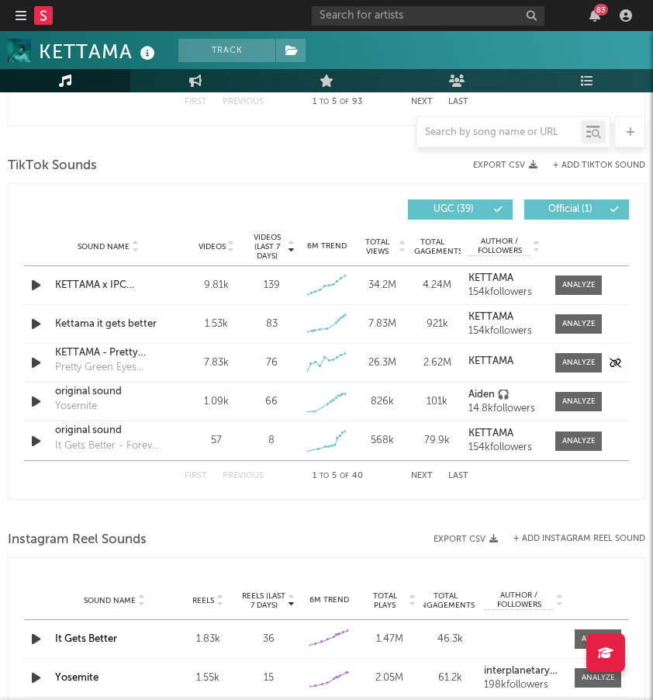
select select "6m"
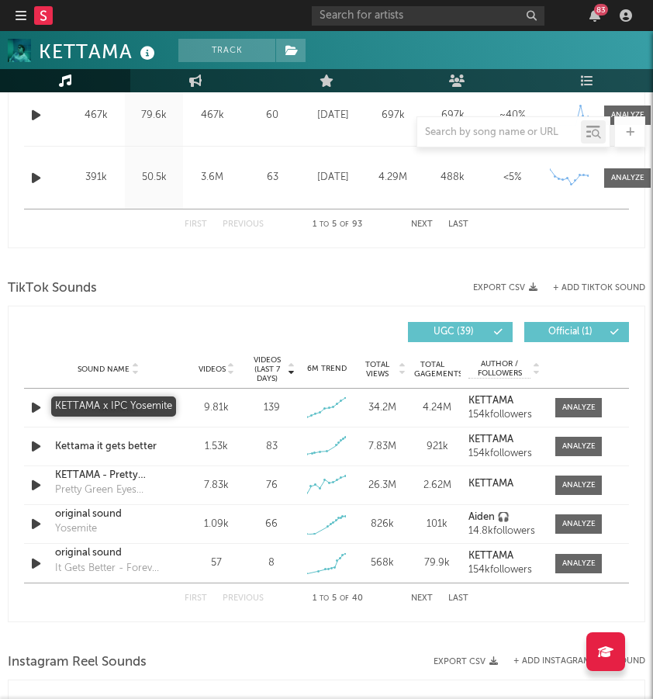
click at [176, 262] on div at bounding box center [327, 263] width 638 height 23
